Goal: Information Seeking & Learning: Learn about a topic

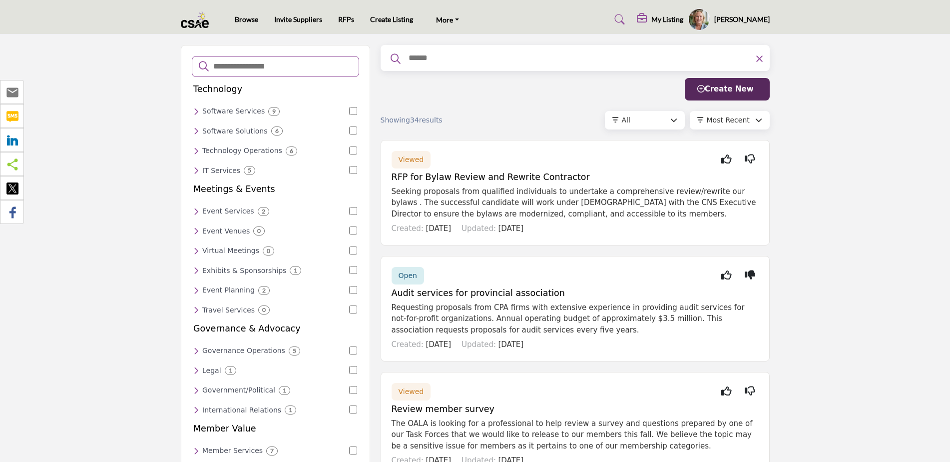
click at [566, 199] on p "Seeking proposals from qualified individuals to undertake a comprehensive revie…" at bounding box center [575, 203] width 367 height 34
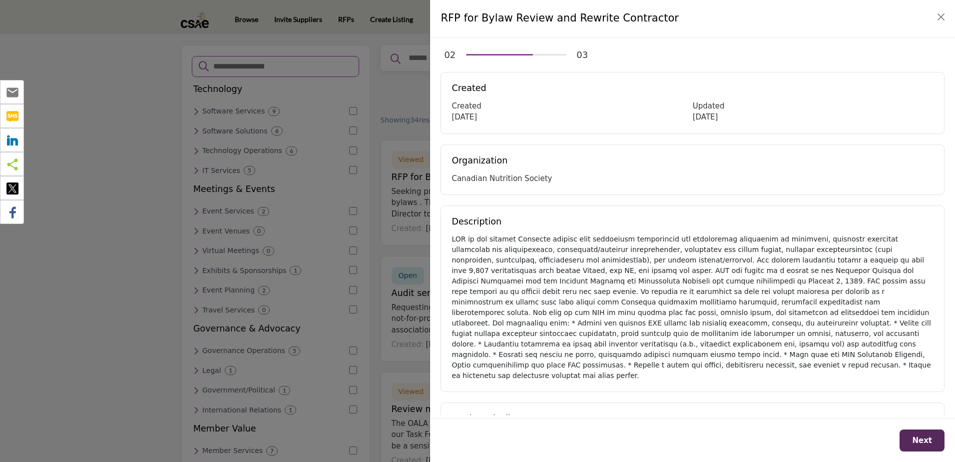
click at [769, 305] on div at bounding box center [693, 307] width 482 height 147
click at [800, 285] on div at bounding box center [693, 307] width 482 height 147
click at [919, 42] on div "02 03 Paid Subscribers Only Sorry, but you must have a paid listing within the …" at bounding box center [692, 225] width 525 height 377
click at [941, 19] on button "Close" at bounding box center [941, 17] width 14 height 14
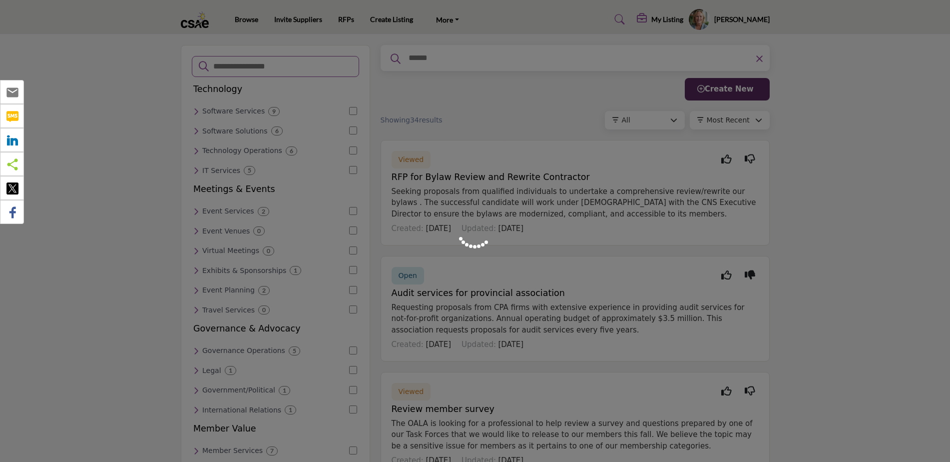
click at [835, 142] on div at bounding box center [475, 231] width 950 height 462
